Goal: Information Seeking & Learning: Learn about a topic

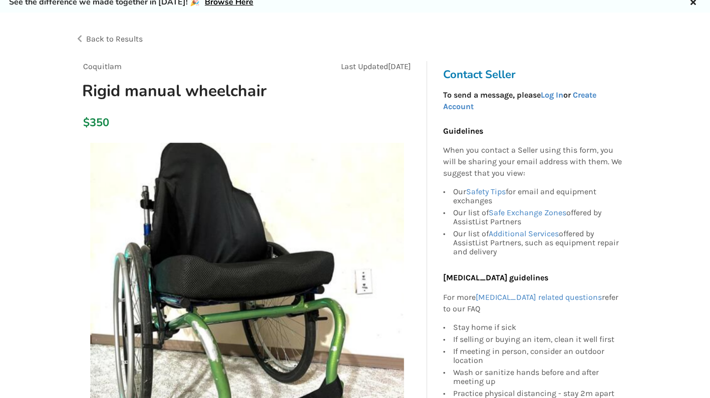
scroll to position [17, 0]
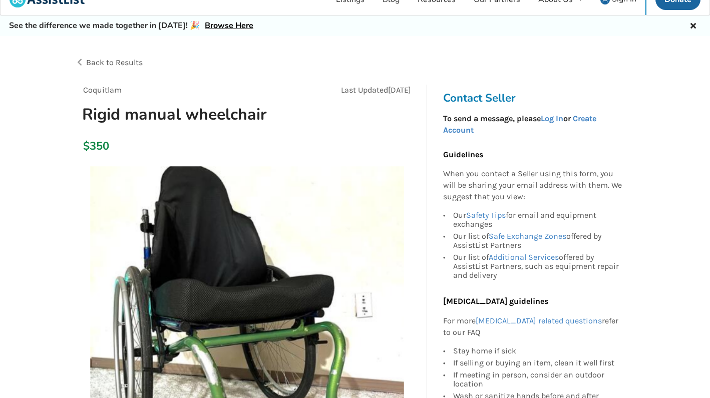
click at [131, 62] on span "Back to Results" at bounding box center [114, 63] width 57 height 10
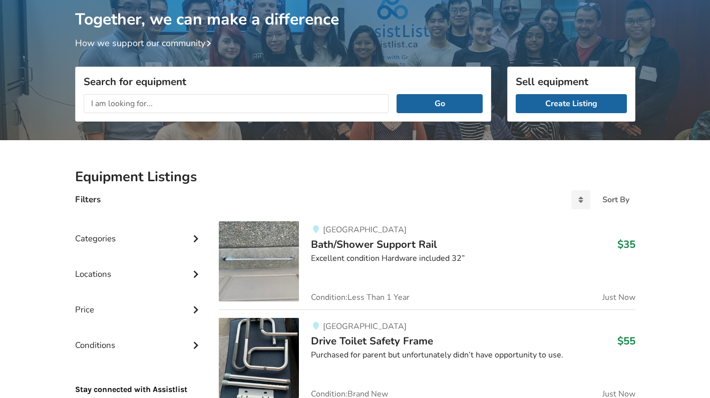
scroll to position [90, 0]
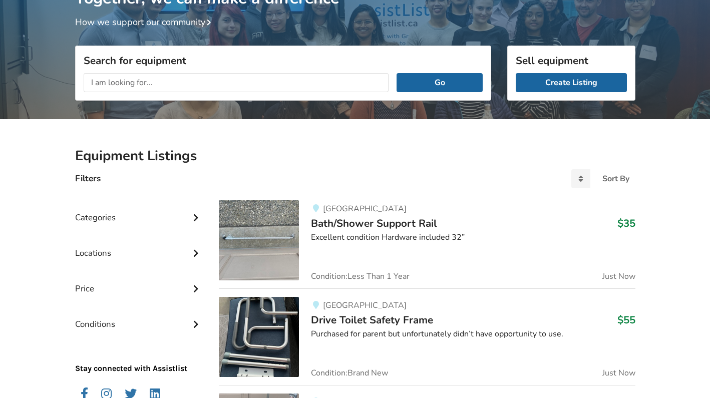
click at [123, 211] on div "Categories" at bounding box center [139, 210] width 128 height 36
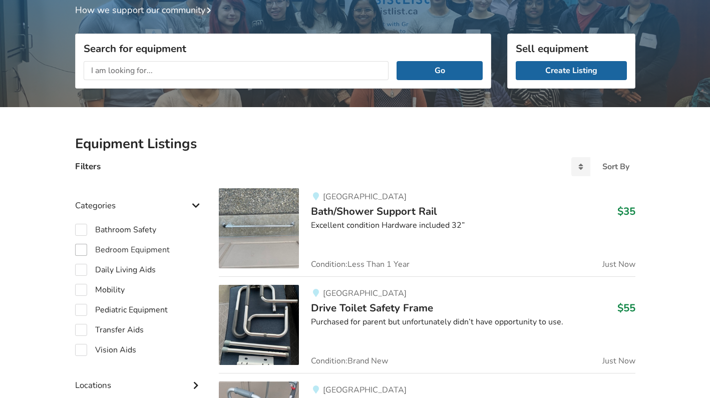
scroll to position [111, 0]
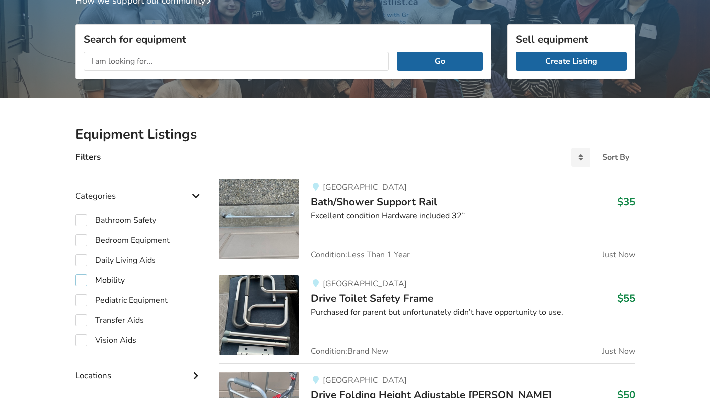
click at [82, 276] on label "Mobility" at bounding box center [100, 280] width 50 height 12
checkbox input "true"
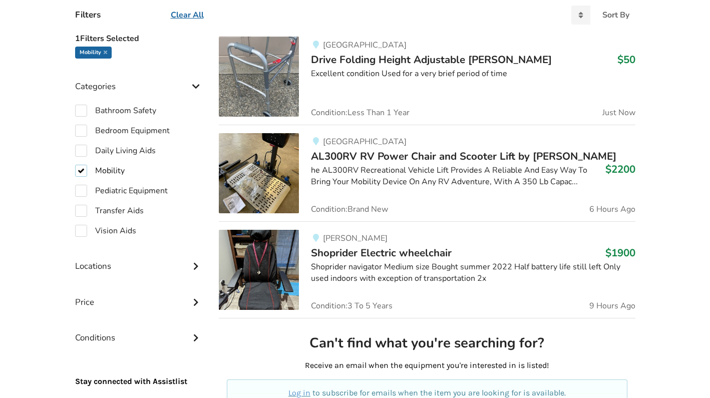
scroll to position [256, 0]
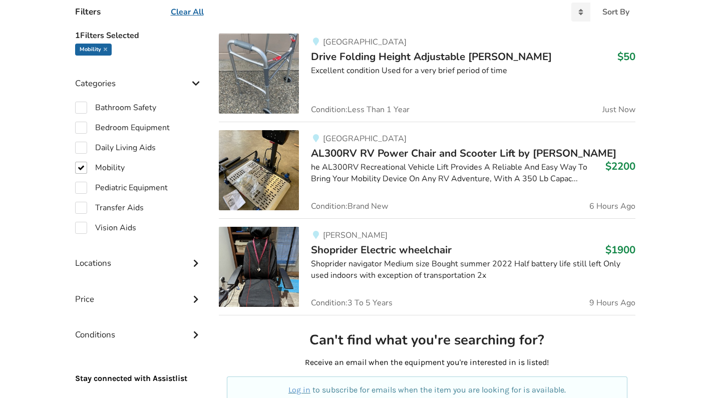
click at [124, 332] on div "Conditions" at bounding box center [139, 328] width 128 height 36
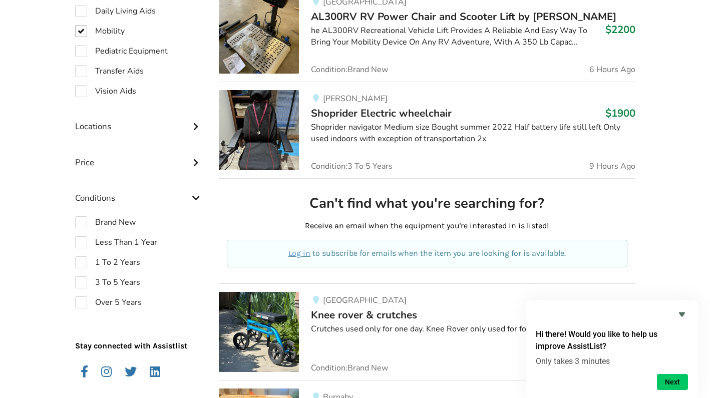
scroll to position [394, 0]
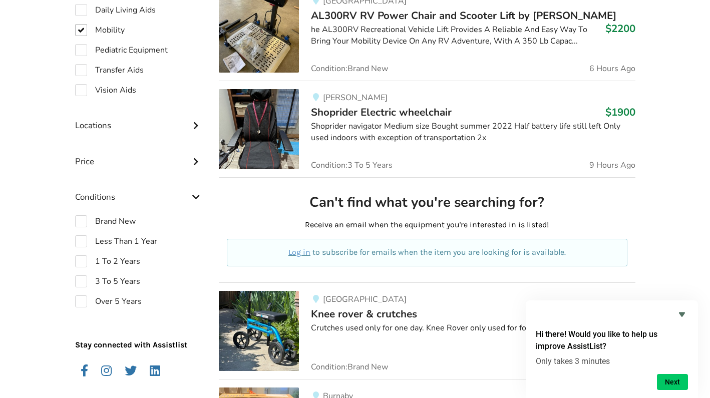
click at [133, 198] on div "Conditions" at bounding box center [139, 190] width 128 height 36
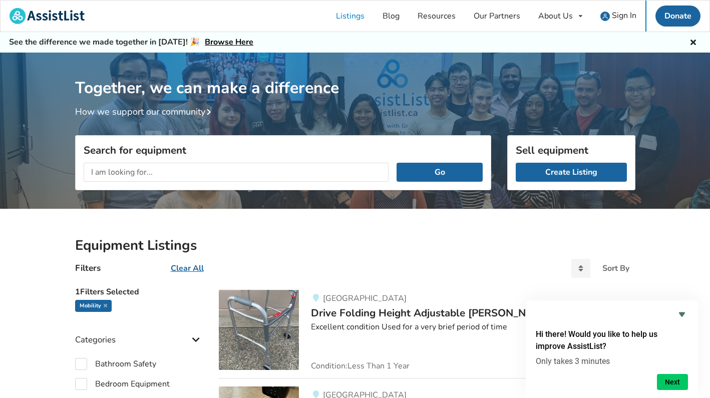
scroll to position [0, 0]
click at [106, 175] on input "text" at bounding box center [237, 172] width 306 height 19
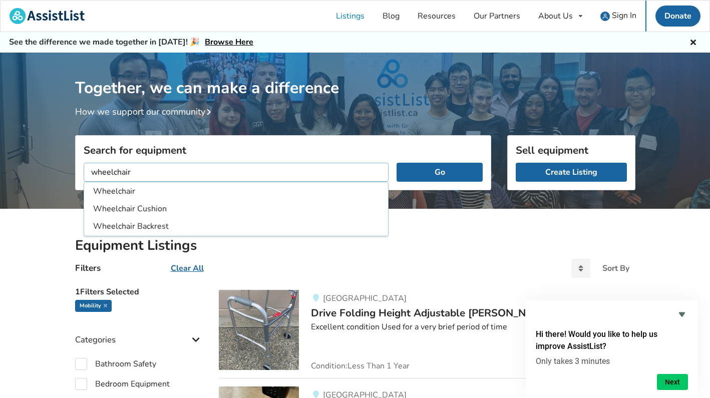
type input "wheelchair"
click at [440, 172] on button "Go" at bounding box center [440, 172] width 86 height 19
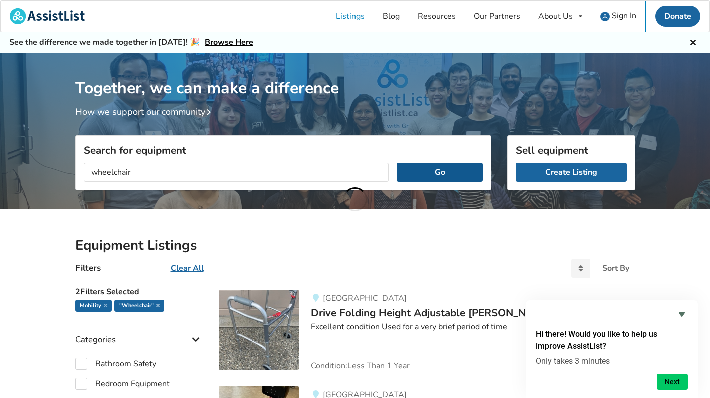
click at [433, 173] on button "Go" at bounding box center [440, 172] width 86 height 19
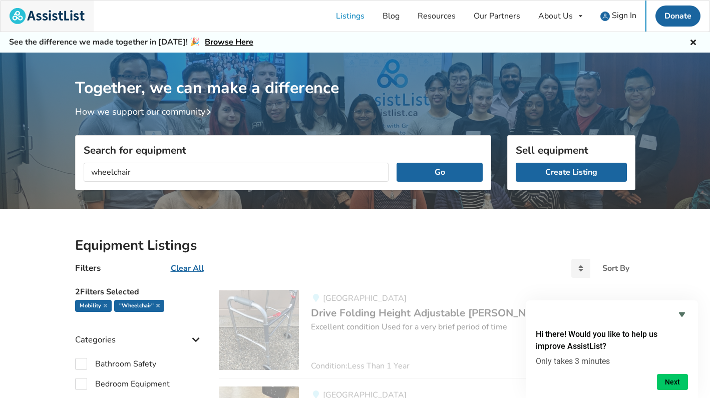
click at [62, 20] on img at bounding box center [47, 16] width 75 height 16
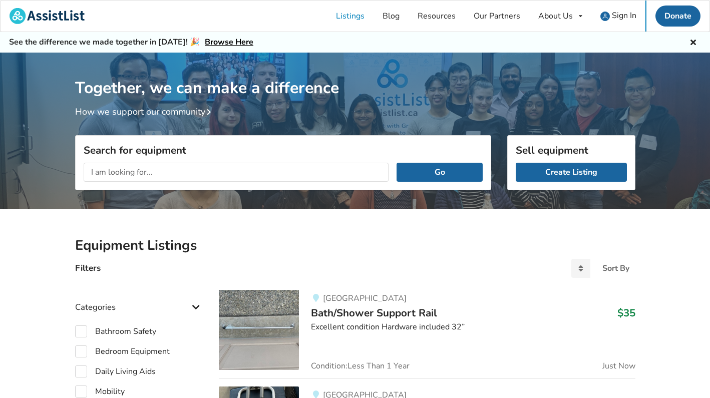
click at [137, 176] on input "text" at bounding box center [237, 172] width 306 height 19
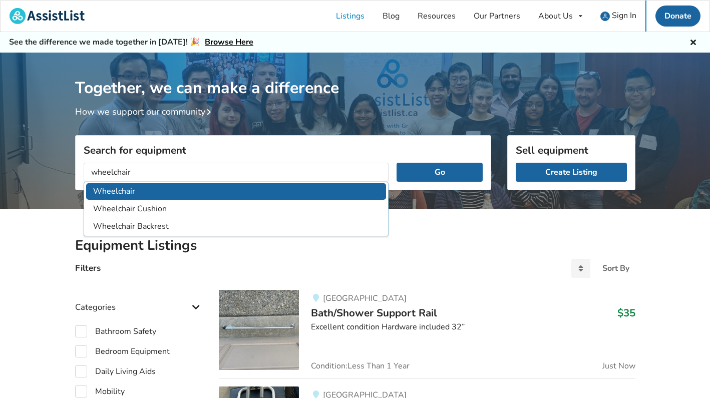
click at [133, 190] on li "Wheelchair" at bounding box center [236, 191] width 301 height 17
type input "Wheelchair"
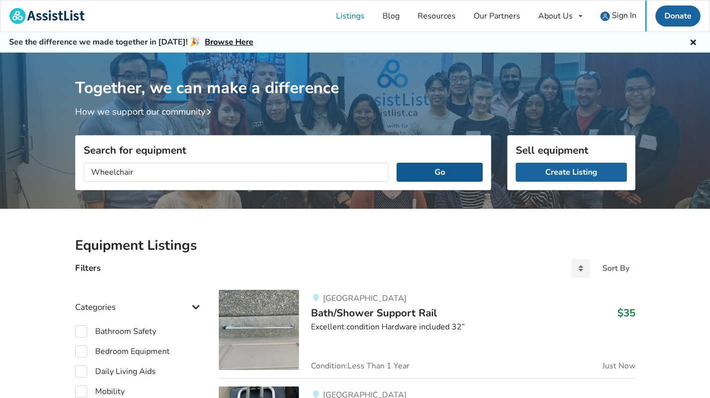
click at [447, 166] on button "Go" at bounding box center [440, 172] width 86 height 19
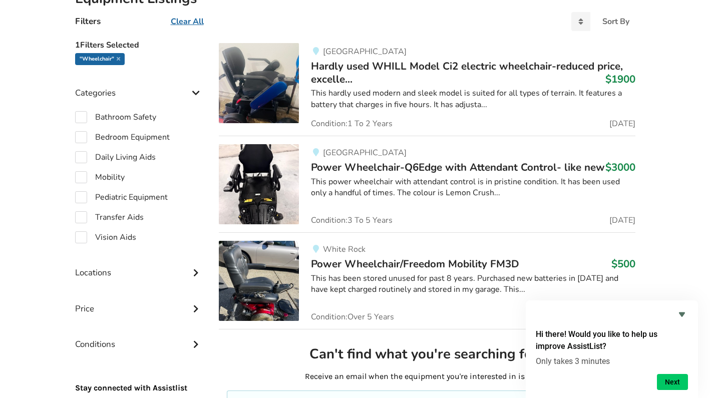
scroll to position [246, 0]
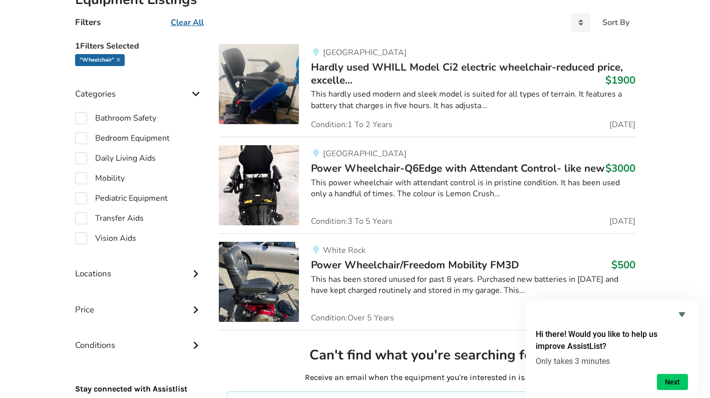
click at [337, 66] on span "Hardly used WHILL Model Ci2 electric wheelchair-reduced price, excelle..." at bounding box center [467, 73] width 312 height 27
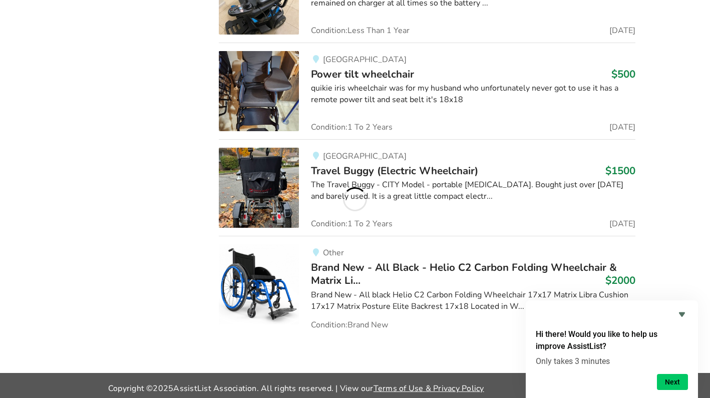
scroll to position [1030, 0]
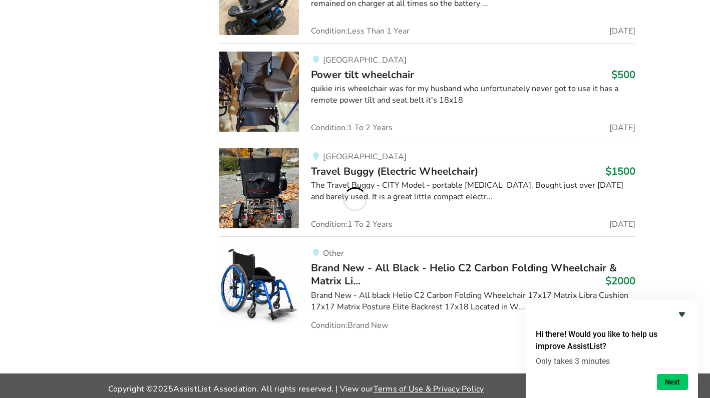
click at [683, 316] on icon "Hide survey" at bounding box center [682, 315] width 6 height 5
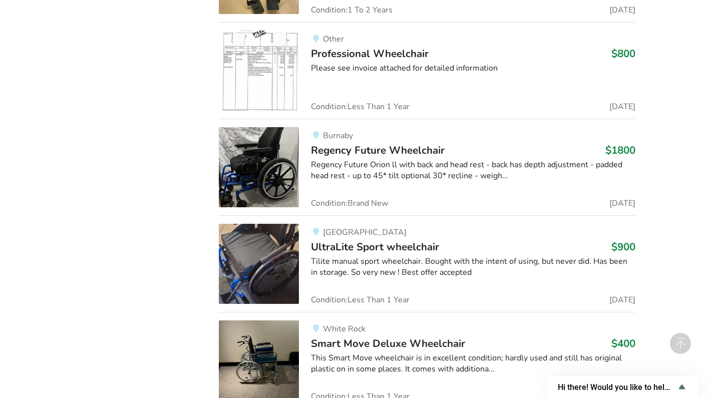
scroll to position [10438, 0]
click at [356, 239] on span "UltraLite Sport wheelchair" at bounding box center [375, 246] width 128 height 14
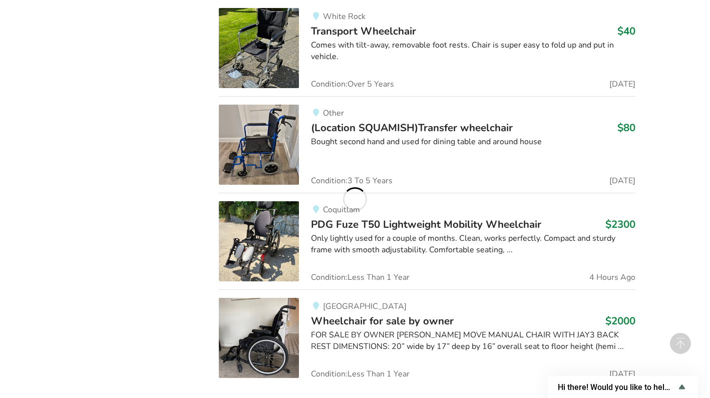
scroll to position [14152, 0]
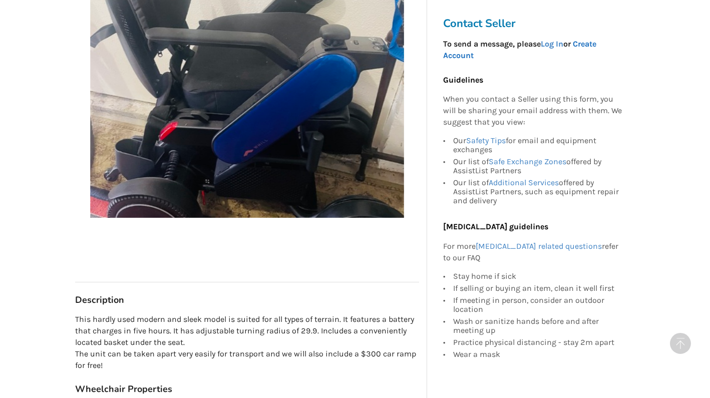
scroll to position [324, 0]
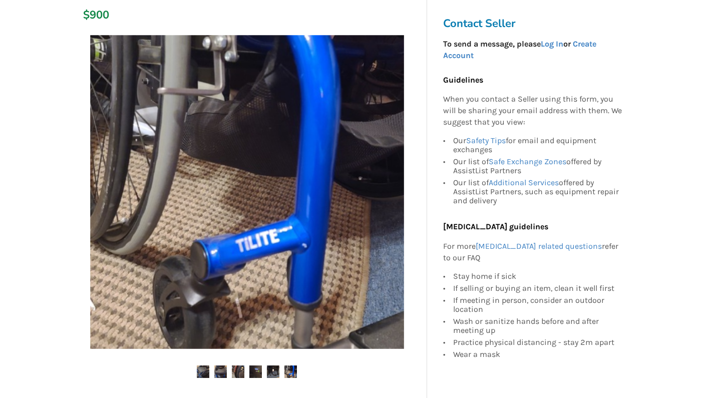
scroll to position [144, 0]
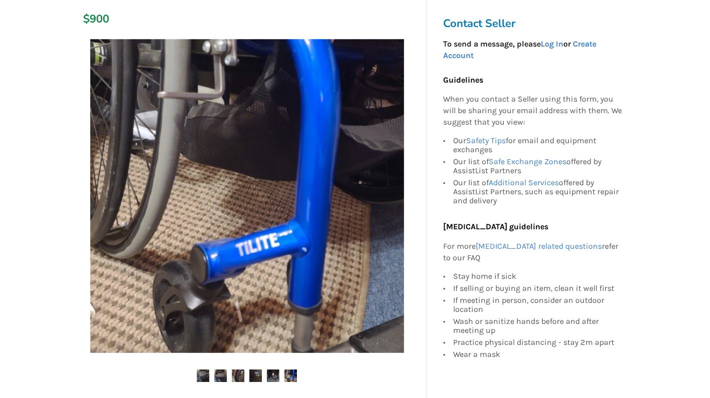
click at [244, 212] on img at bounding box center [247, 196] width 314 height 314
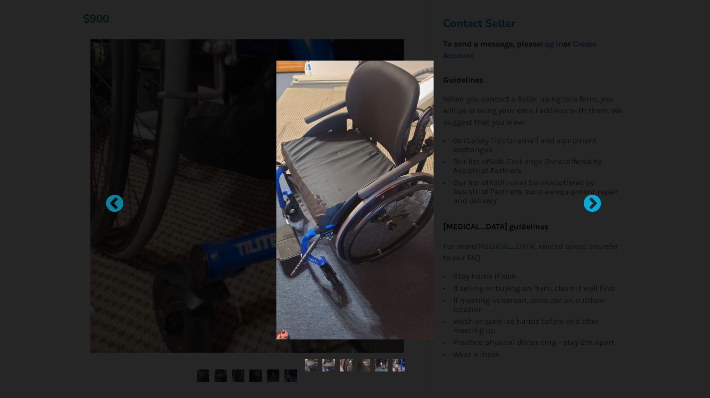
click at [593, 204] on div at bounding box center [588, 199] width 10 height 10
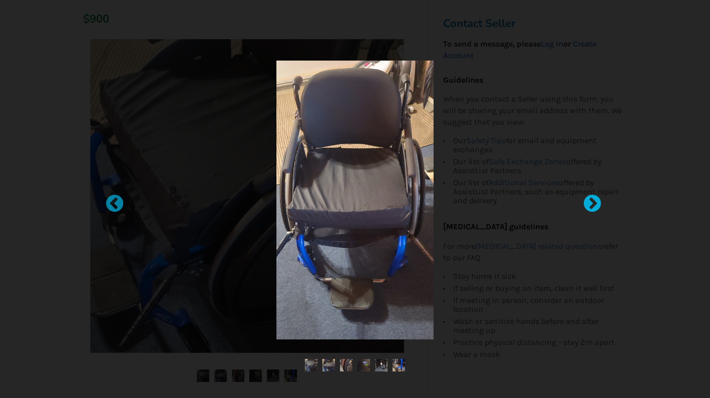
click at [593, 204] on div at bounding box center [588, 199] width 10 height 10
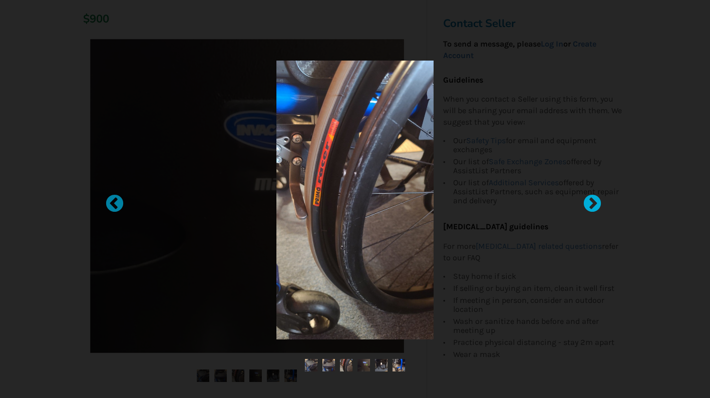
click at [593, 204] on div at bounding box center [588, 199] width 10 height 10
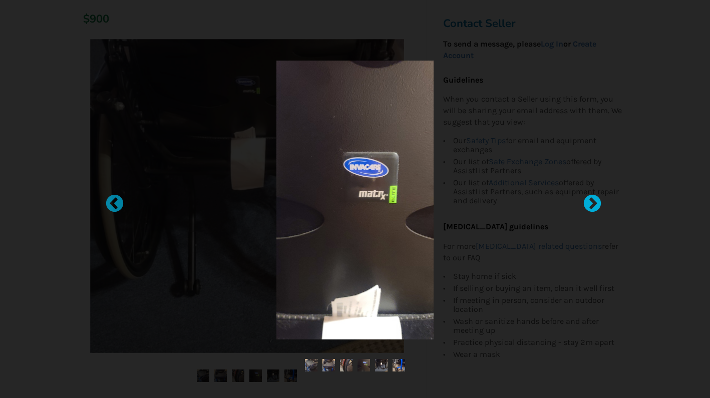
click at [593, 204] on div at bounding box center [588, 199] width 10 height 10
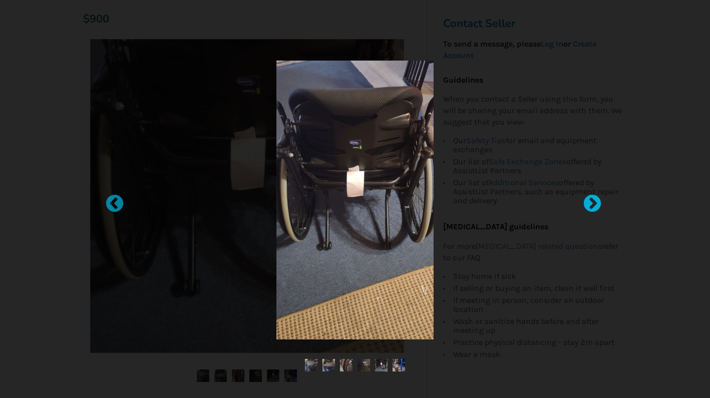
click at [593, 204] on div at bounding box center [588, 199] width 10 height 10
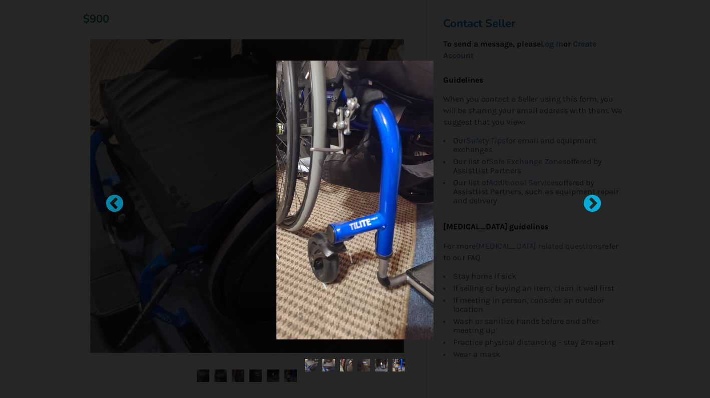
click at [593, 204] on div at bounding box center [588, 199] width 10 height 10
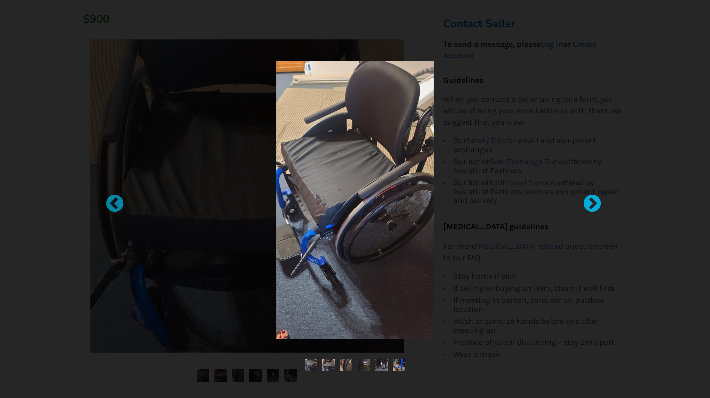
click at [593, 204] on div at bounding box center [588, 199] width 10 height 10
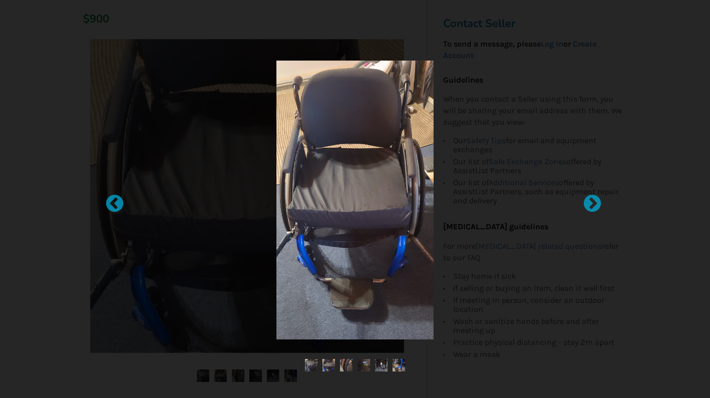
click at [649, 106] on div at bounding box center [355, 199] width 710 height 398
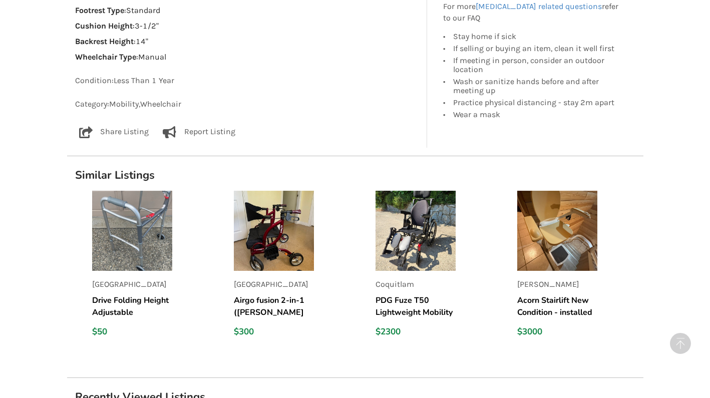
scroll to position [845, 0]
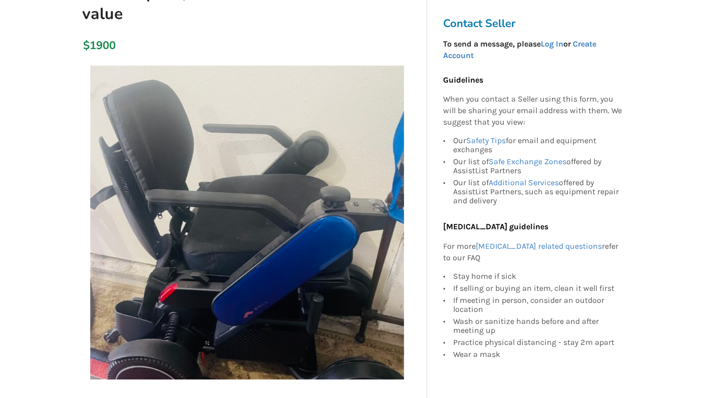
scroll to position [163, 0]
